Goal: Task Accomplishment & Management: Manage account settings

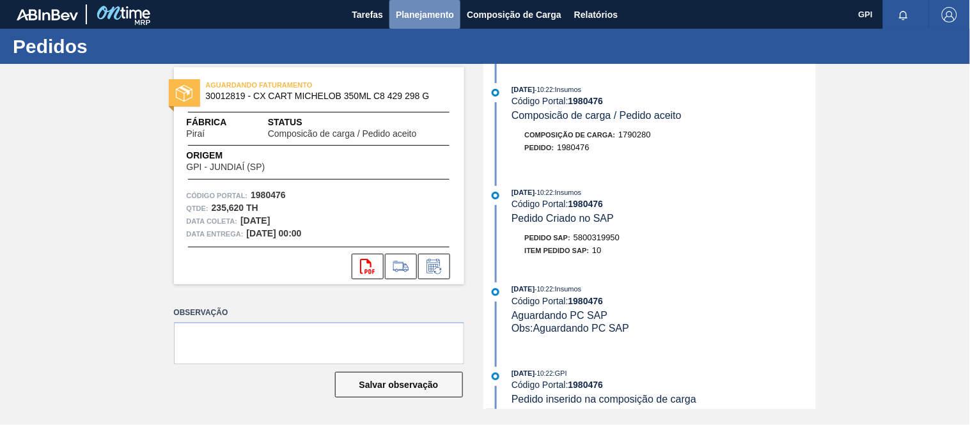
click at [437, 11] on span "Planejamento" at bounding box center [425, 14] width 58 height 15
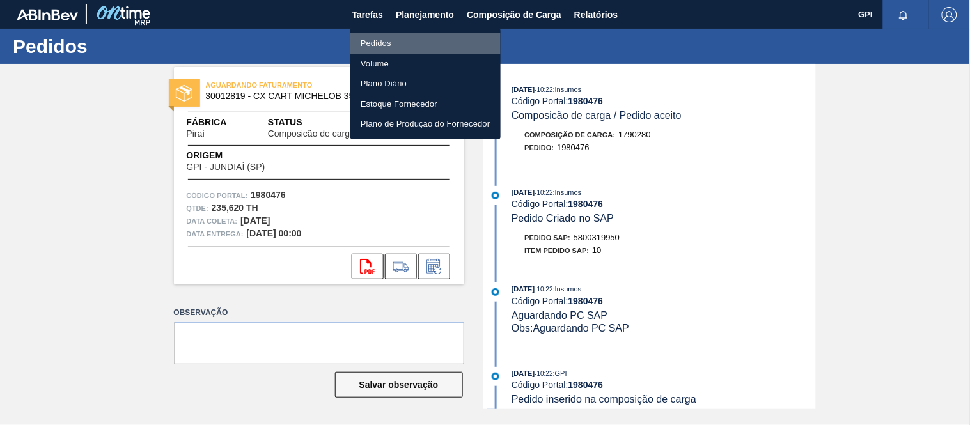
click at [387, 41] on li "Pedidos" at bounding box center [425, 43] width 150 height 20
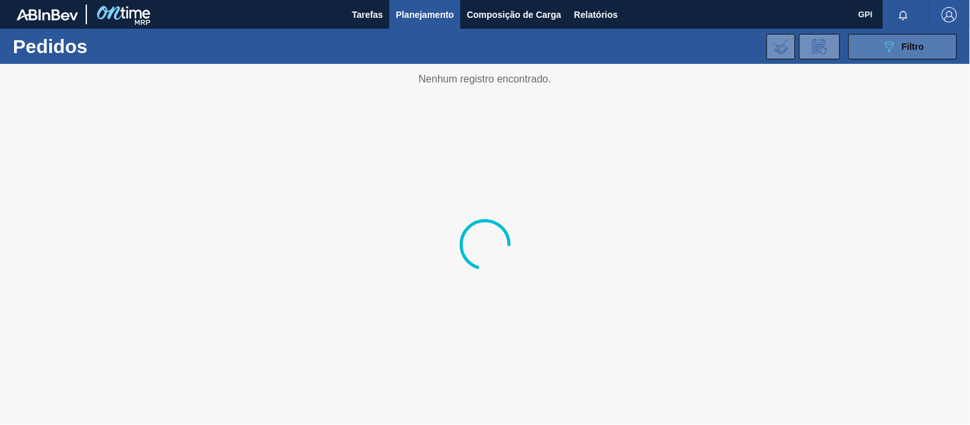
click at [911, 54] on div "089F7B8B-B2A5-4AFE-B5C0-19BA573D28AC Filtro" at bounding box center [903, 46] width 43 height 15
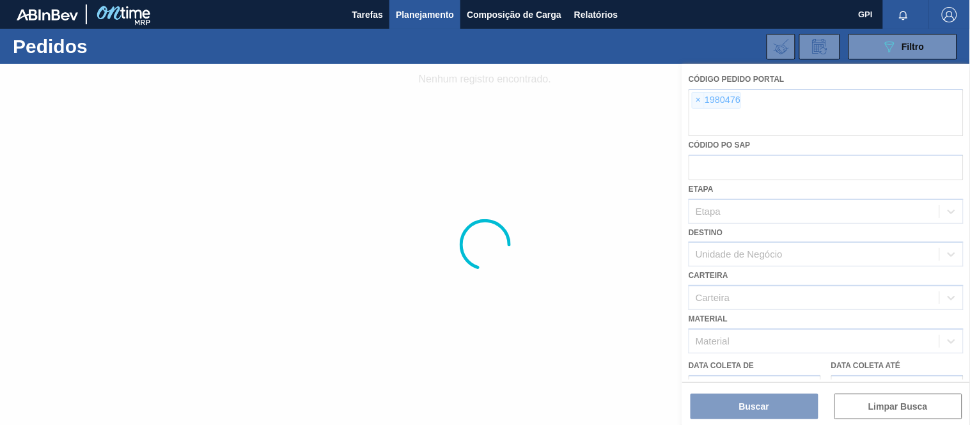
click at [700, 100] on div at bounding box center [485, 244] width 970 height 361
click at [701, 100] on div at bounding box center [485, 244] width 970 height 361
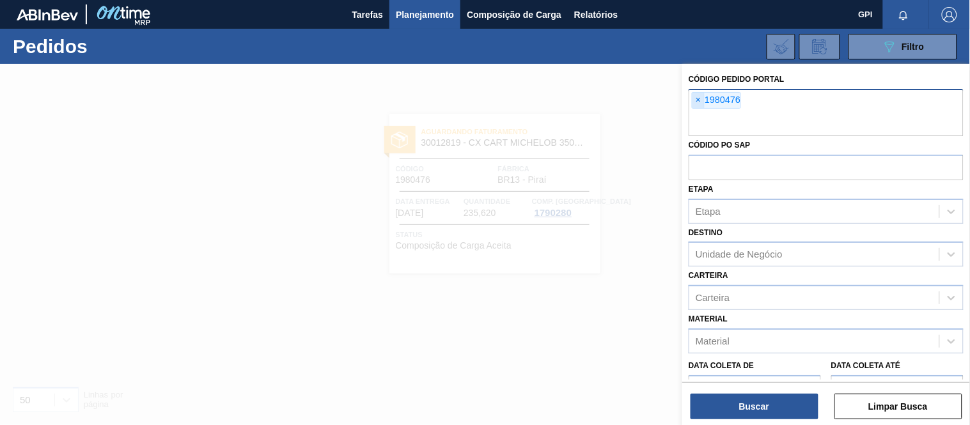
click at [698, 97] on span "×" at bounding box center [699, 100] width 12 height 15
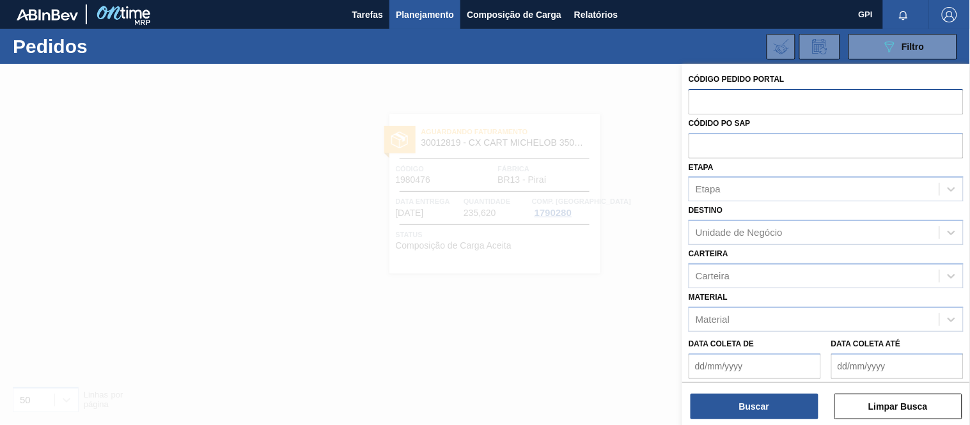
click at [739, 101] on input "text" at bounding box center [826, 101] width 275 height 24
paste input "2018564"
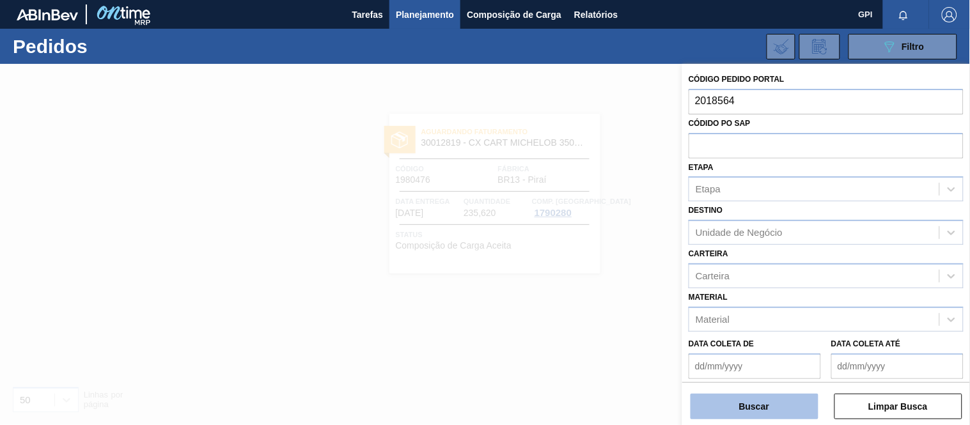
type input "2018564"
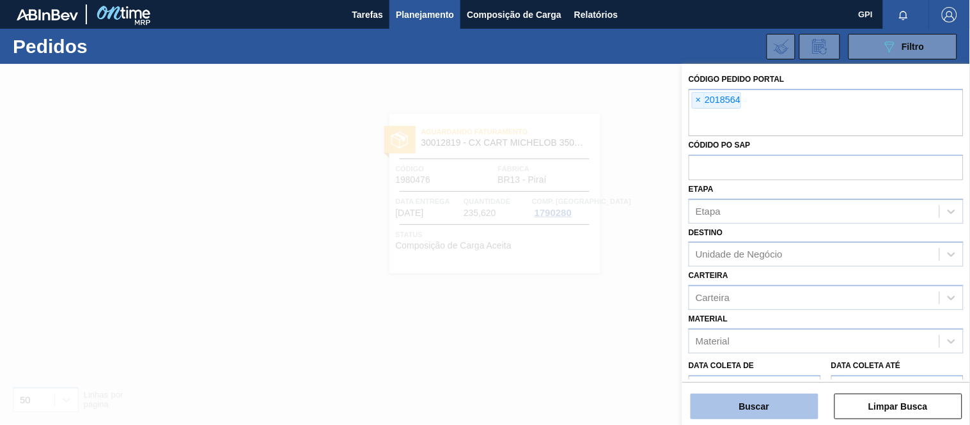
click at [789, 403] on button "Buscar" at bounding box center [755, 407] width 128 height 26
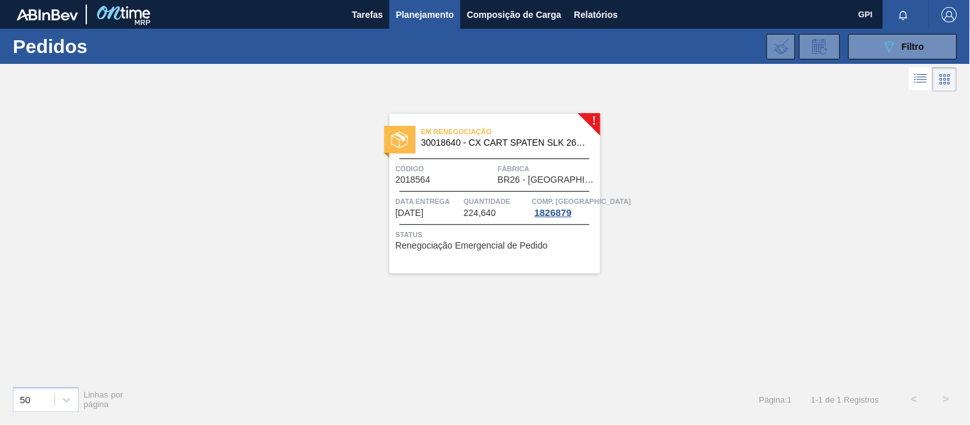
click at [654, 256] on div "! Em renegociação 30018640 - CX CART SPATEN SLK 269C8 429 276G Código 2018564 F…" at bounding box center [485, 235] width 970 height 281
click at [510, 177] on span "BR26 - [GEOGRAPHIC_DATA]" at bounding box center [547, 180] width 99 height 10
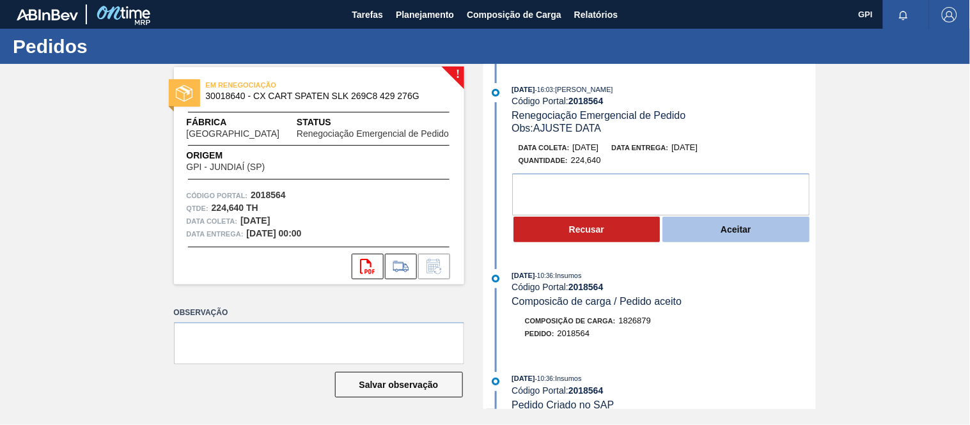
click at [717, 230] on button "Aceitar" at bounding box center [736, 230] width 147 height 26
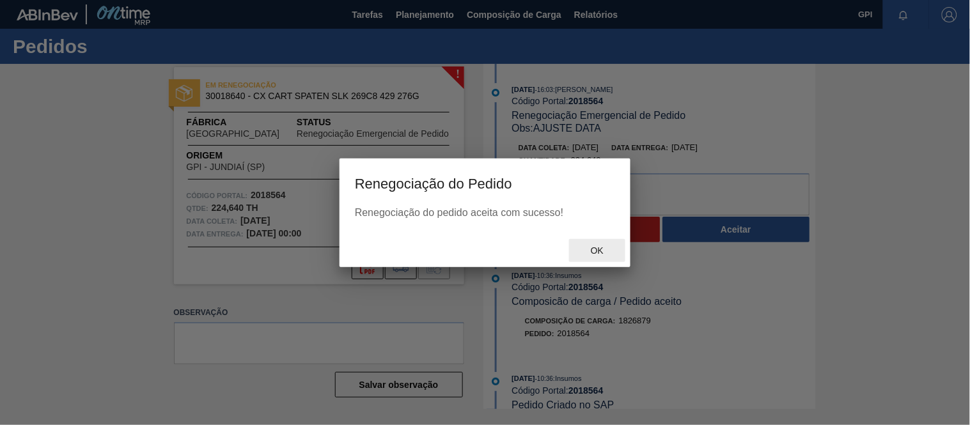
click at [605, 248] on span "Ok" at bounding box center [597, 251] width 33 height 10
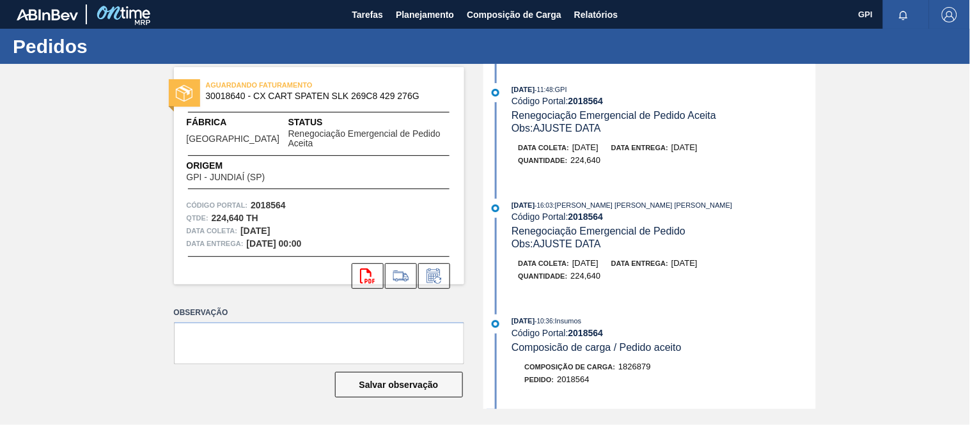
click at [343, 224] on div "Data [PERSON_NAME]: [DATE]" at bounding box center [319, 230] width 265 height 13
drag, startPoint x: 289, startPoint y: 214, endPoint x: 237, endPoint y: 221, distance: 52.8
click at [237, 224] on div "Data [PERSON_NAME]: [DATE]" at bounding box center [319, 230] width 265 height 13
copy div "[DATE]"
